Goal: Information Seeking & Learning: Learn about a topic

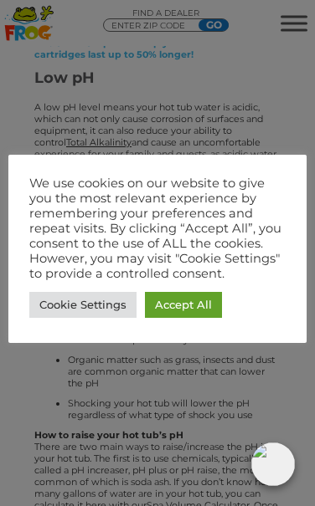
click at [213, 303] on link "Accept All" at bounding box center [183, 305] width 77 height 26
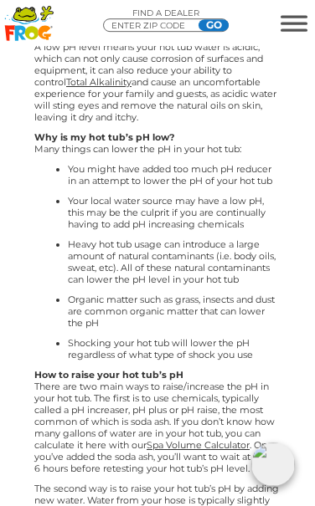
scroll to position [784, 0]
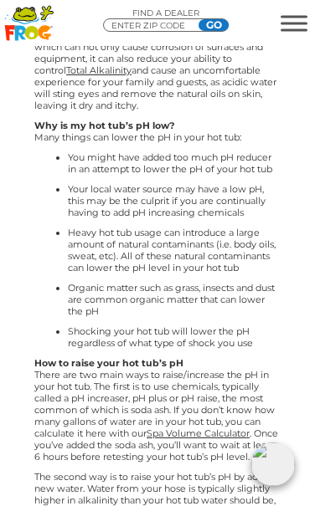
click at [157, 82] on p "A low pH level means your hot tub water is acidic, which can not only cause cor…" at bounding box center [157, 70] width 246 height 82
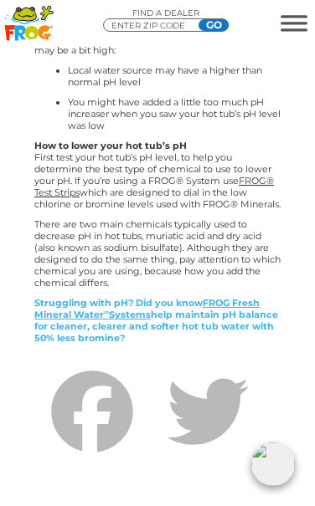
scroll to position [1427, 0]
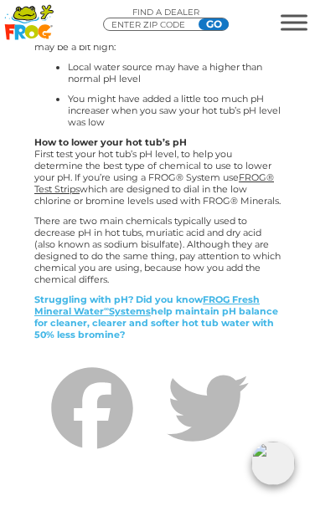
click at [153, 54] on p "Why is my hot tub’s pH high? Below are a few reasons why your hot tub’s pH leve…" at bounding box center [157, 35] width 246 height 35
click at [129, 318] on link "FROG Fresh Mineral Water ∞ Systems" at bounding box center [146, 306] width 225 height 23
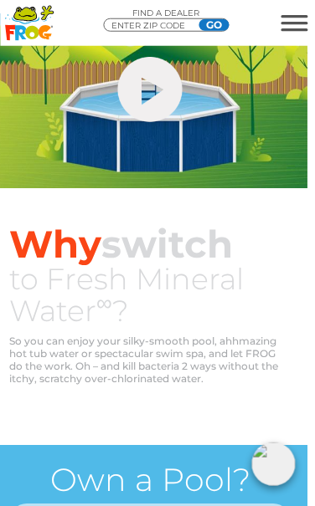
scroll to position [630, 10]
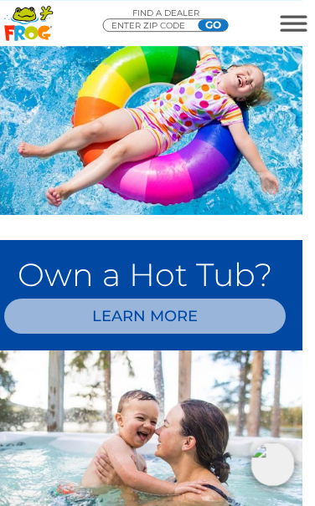
click at [213, 351] on div "Own a Hot Tub? LEARN MORE" at bounding box center [145, 295] width 315 height 110
click at [208, 334] on link "LEARN MORE" at bounding box center [145, 316] width 281 height 35
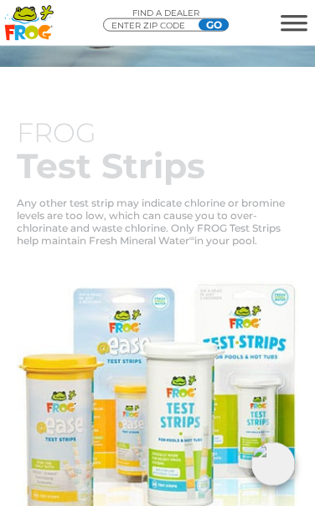
scroll to position [2304, 0]
